Goal: Navigation & Orientation: Find specific page/section

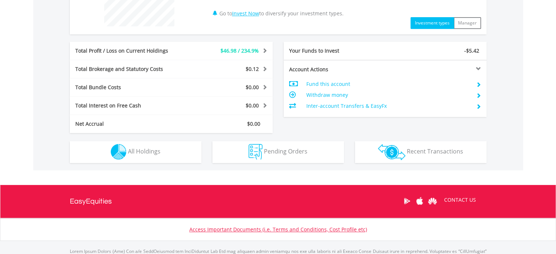
scroll to position [283, 0]
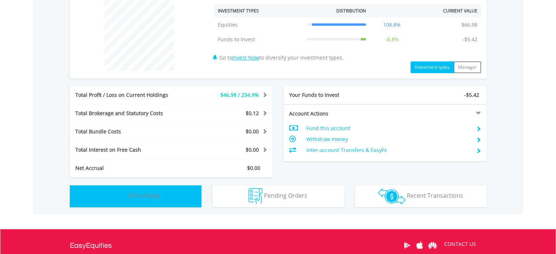
click at [134, 191] on span "All Holdings" at bounding box center [144, 195] width 33 height 8
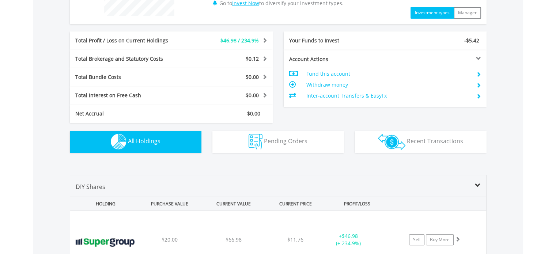
scroll to position [317, 0]
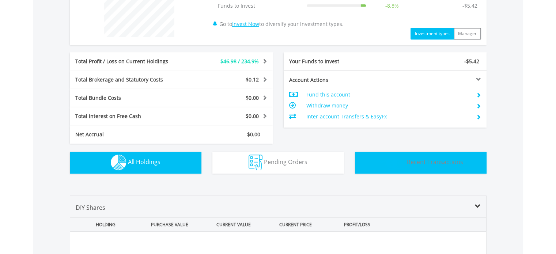
click at [426, 161] on span "Recent Transactions" at bounding box center [435, 162] width 56 height 8
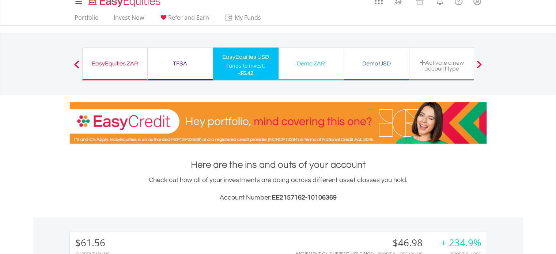
scroll to position [0, 0]
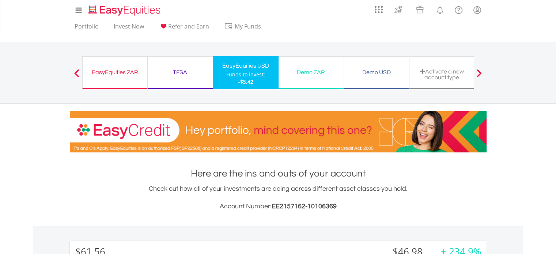
click at [130, 71] on div "EasyEquities ZAR" at bounding box center [115, 72] width 56 height 10
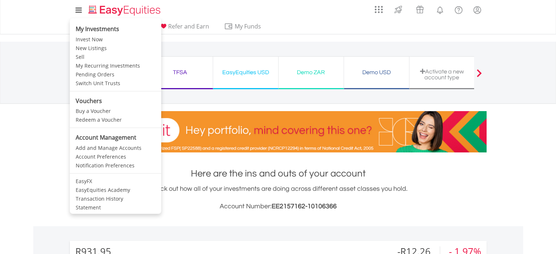
scroll to position [70, 139]
click at [93, 207] on link "Statement" at bounding box center [115, 207] width 91 height 9
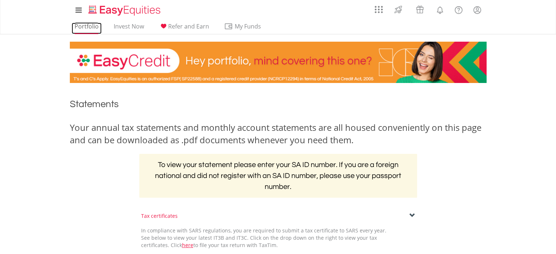
click at [89, 26] on link "Portfolio" at bounding box center [87, 28] width 30 height 11
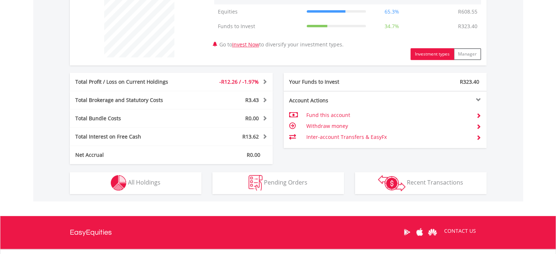
scroll to position [298, 0]
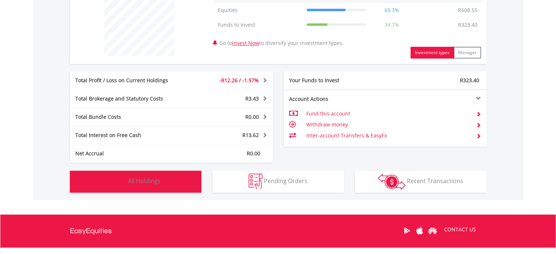
click at [137, 181] on span "All Holdings" at bounding box center [144, 181] width 33 height 8
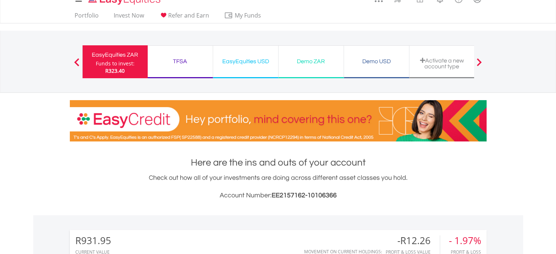
scroll to position [0, 0]
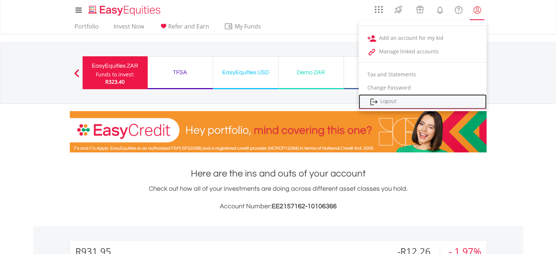
click at [394, 99] on link "Logout" at bounding box center [422, 101] width 128 height 15
